Goal: Information Seeking & Learning: Learn about a topic

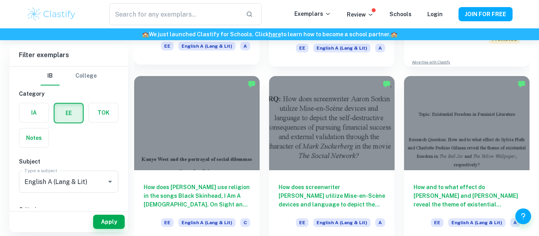
scroll to position [199, 0]
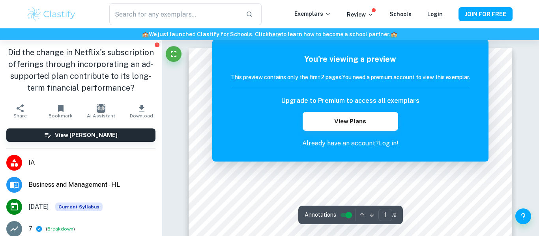
scroll to position [59, 0]
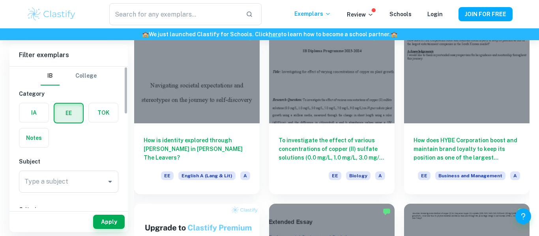
scroll to position [245, 0]
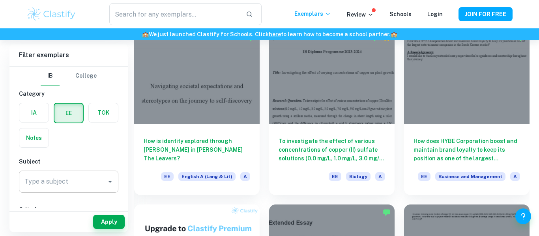
click at [92, 175] on input "Type a subject" at bounding box center [62, 181] width 81 height 15
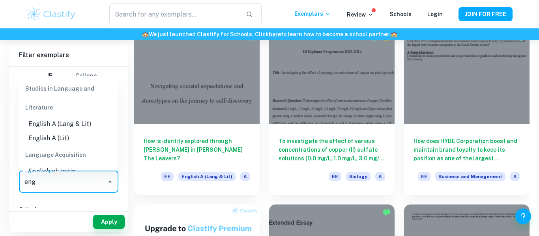
click at [58, 133] on li "English A (Lit)" at bounding box center [68, 138] width 99 height 14
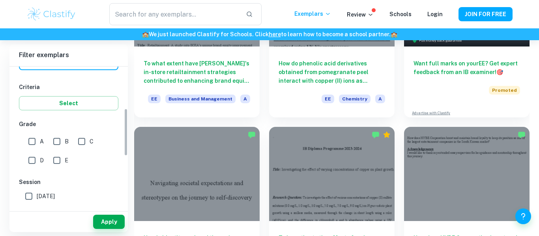
scroll to position [122, 0]
type input "English A (Lit)"
click at [31, 142] on input "A" at bounding box center [32, 142] width 16 height 16
checkbox input "true"
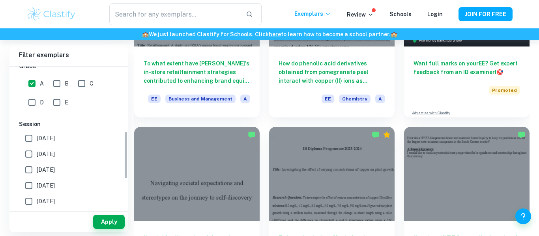
scroll to position [185, 0]
